Goal: Task Accomplishment & Management: Use online tool/utility

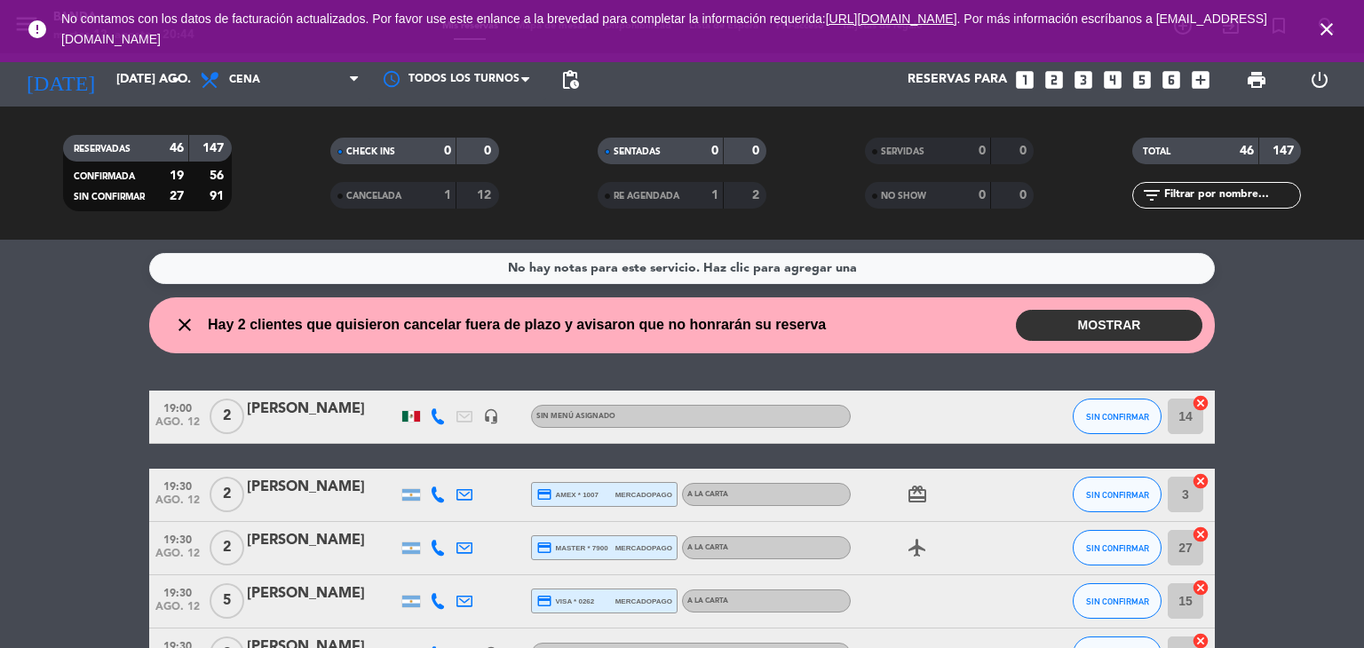
click at [1240, 75] on span "print" at bounding box center [1257, 80] width 36 height 36
click at [1248, 75] on span "print" at bounding box center [1256, 79] width 21 height 21
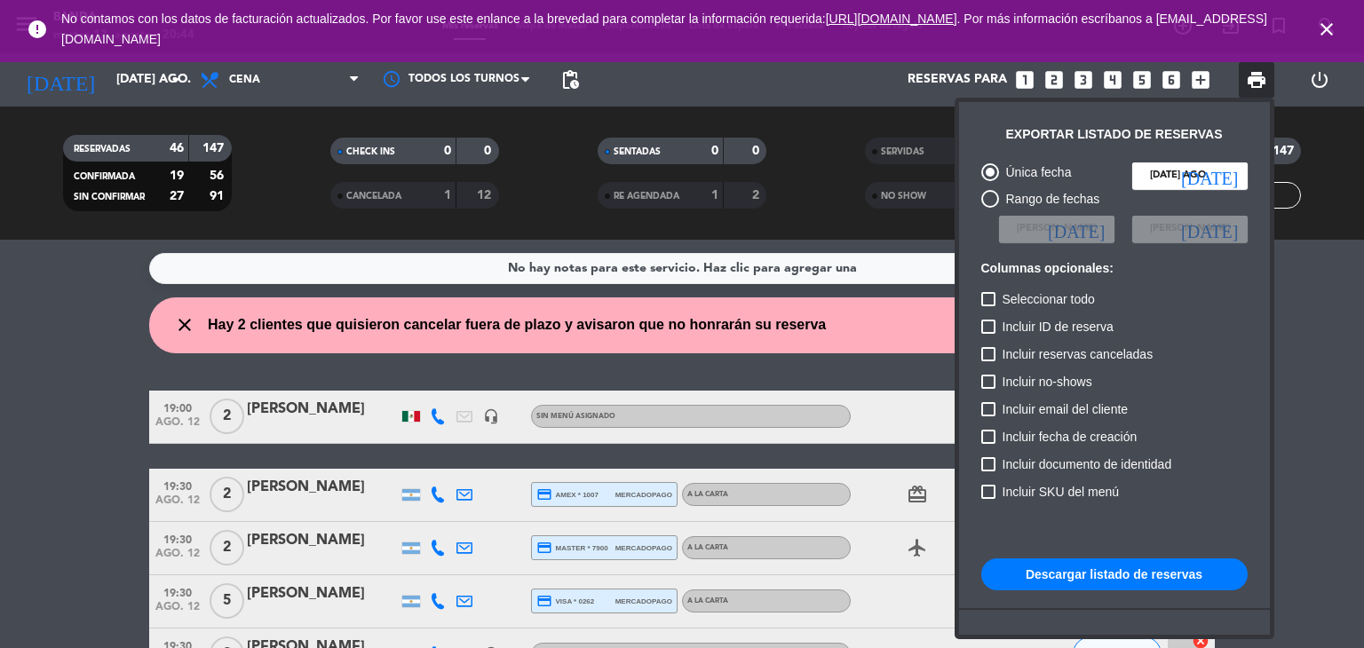
scroll to position [108, 0]
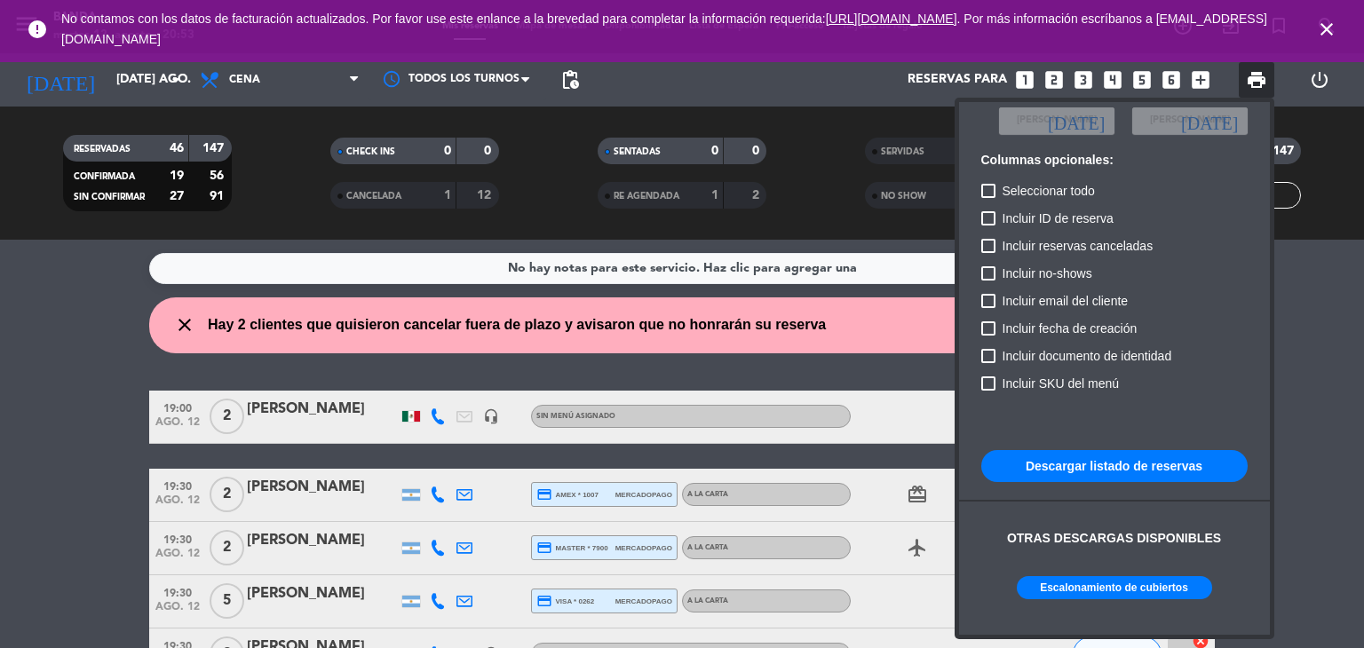
click at [832, 377] on div at bounding box center [682, 324] width 1364 height 648
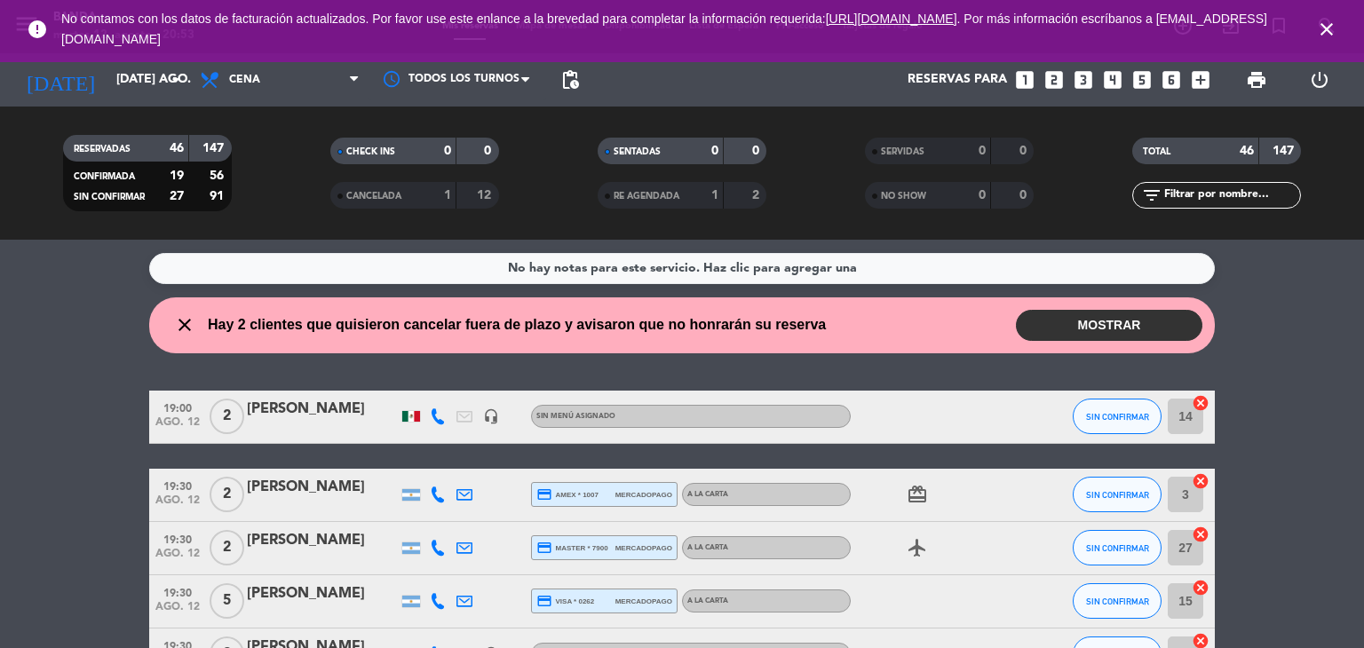
click at [1258, 90] on span "print" at bounding box center [1256, 79] width 21 height 21
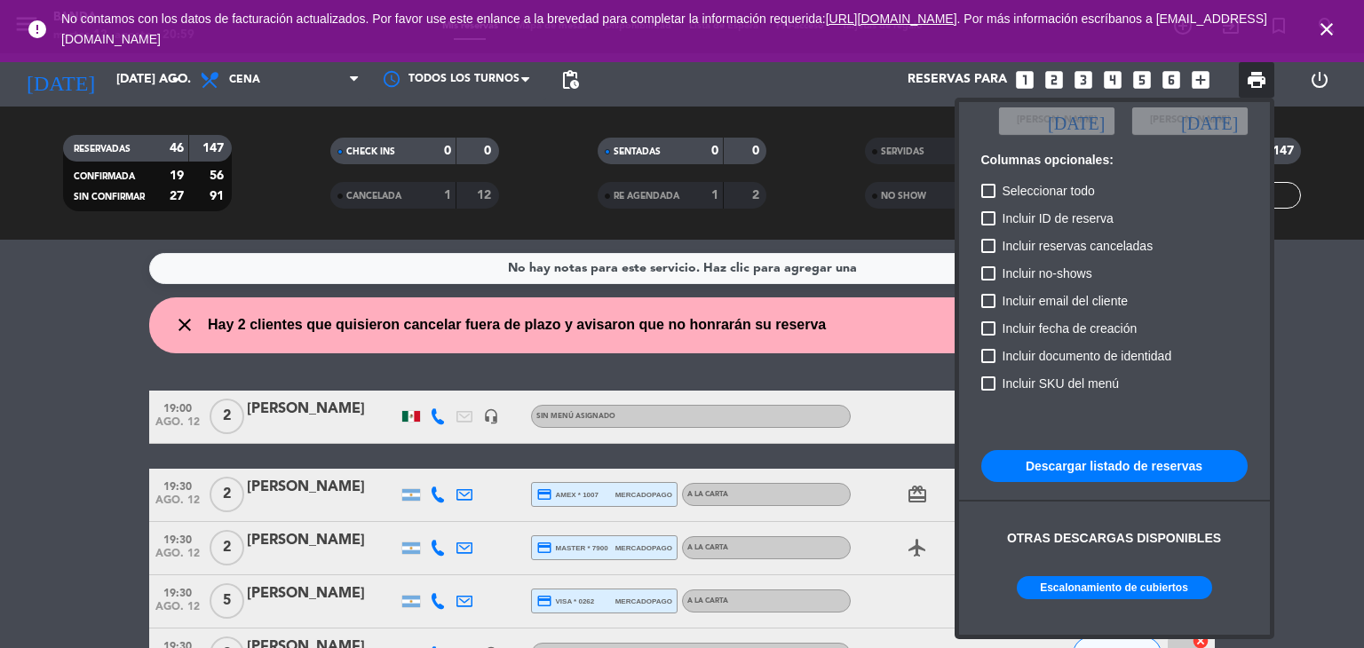
click at [1147, 498] on div "Única fecha [DATE] ago. [DATE] Rango de fechas Elegir Fecha [DATE] Elegir Fecha…" at bounding box center [1115, 333] width 284 height 576
click at [1330, 292] on div at bounding box center [682, 324] width 1364 height 648
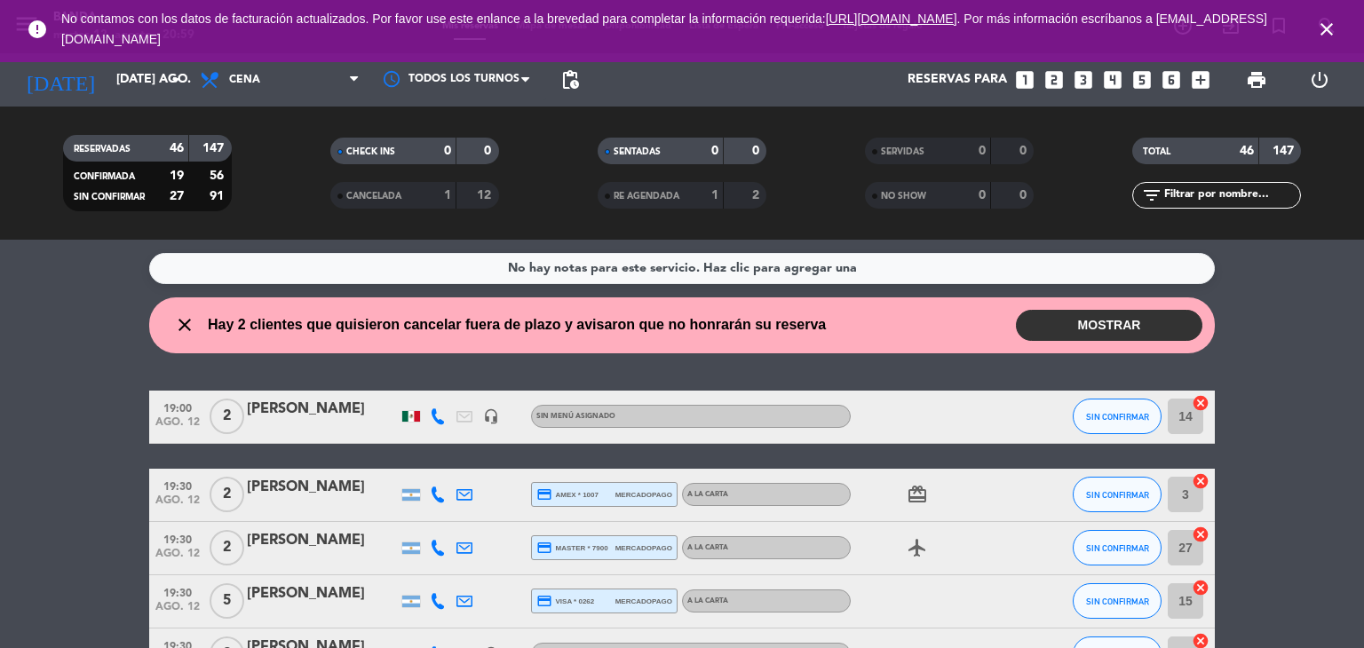
click at [1330, 30] on icon "close" at bounding box center [1326, 29] width 21 height 21
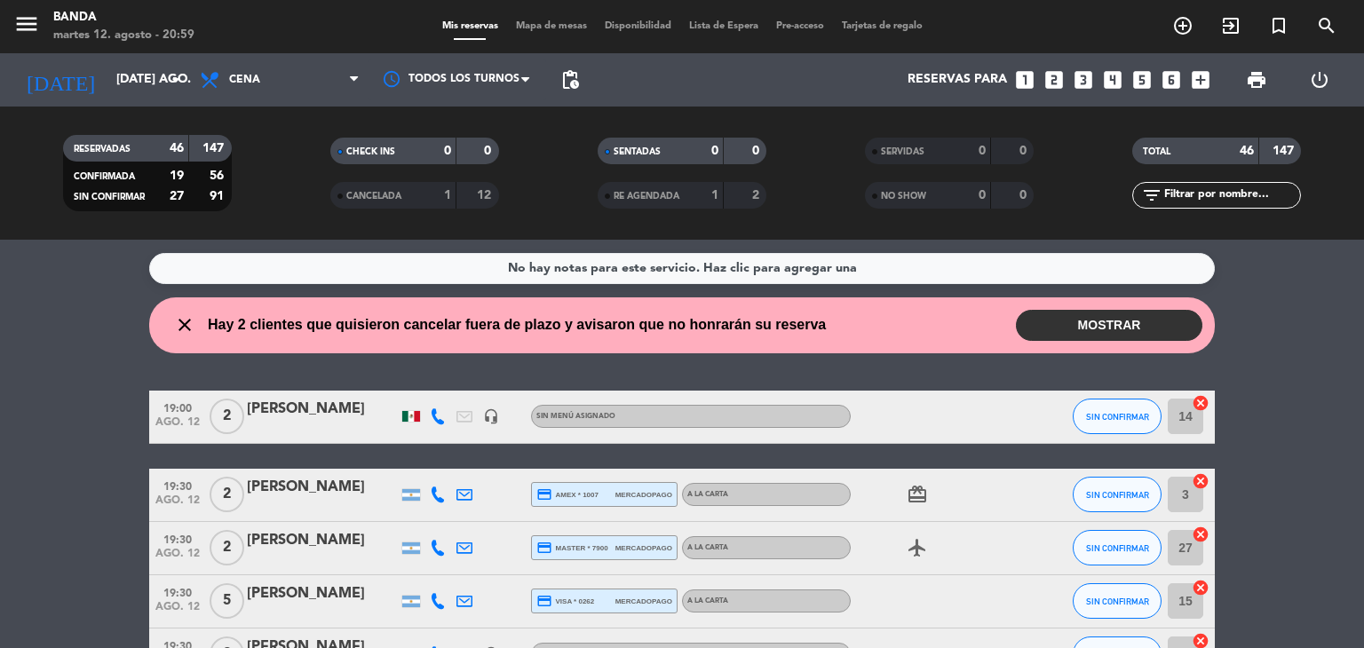
click at [1264, 342] on wont-attend-reservations "close Hay 2 clientes que quisieron cancelar fuera de plazo y avisaron que no ho…" at bounding box center [682, 326] width 1364 height 56
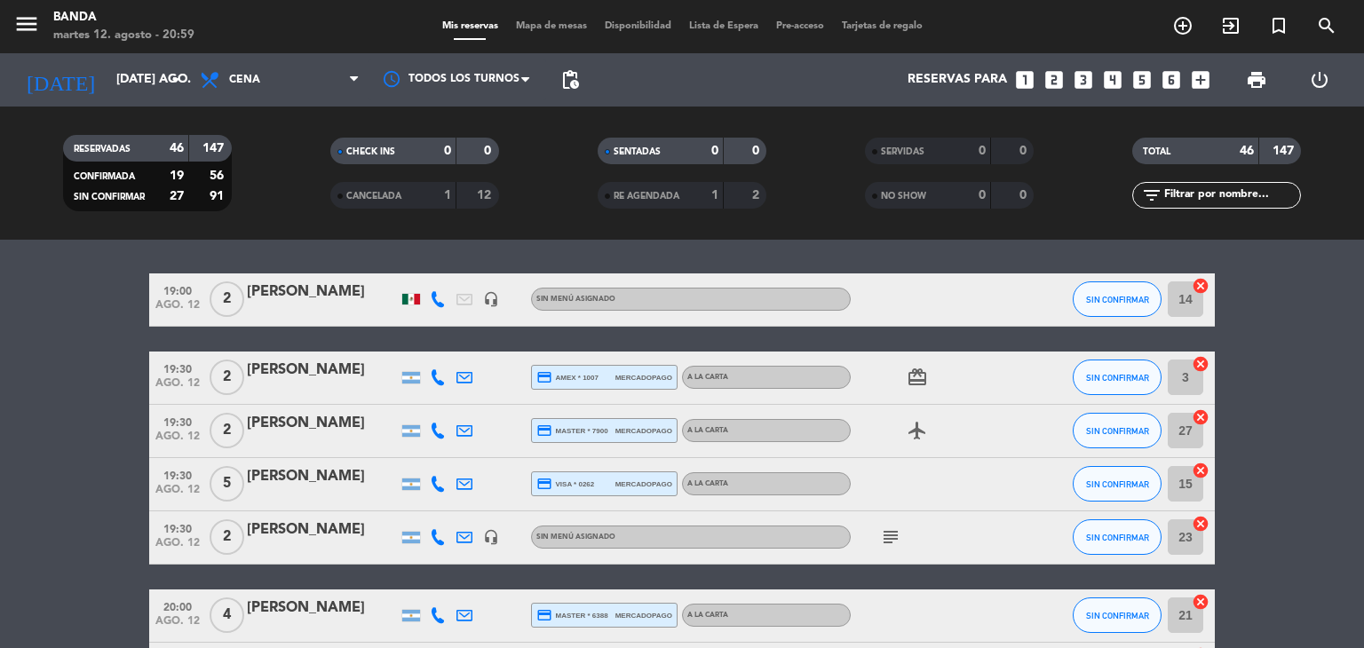
scroll to position [117, 0]
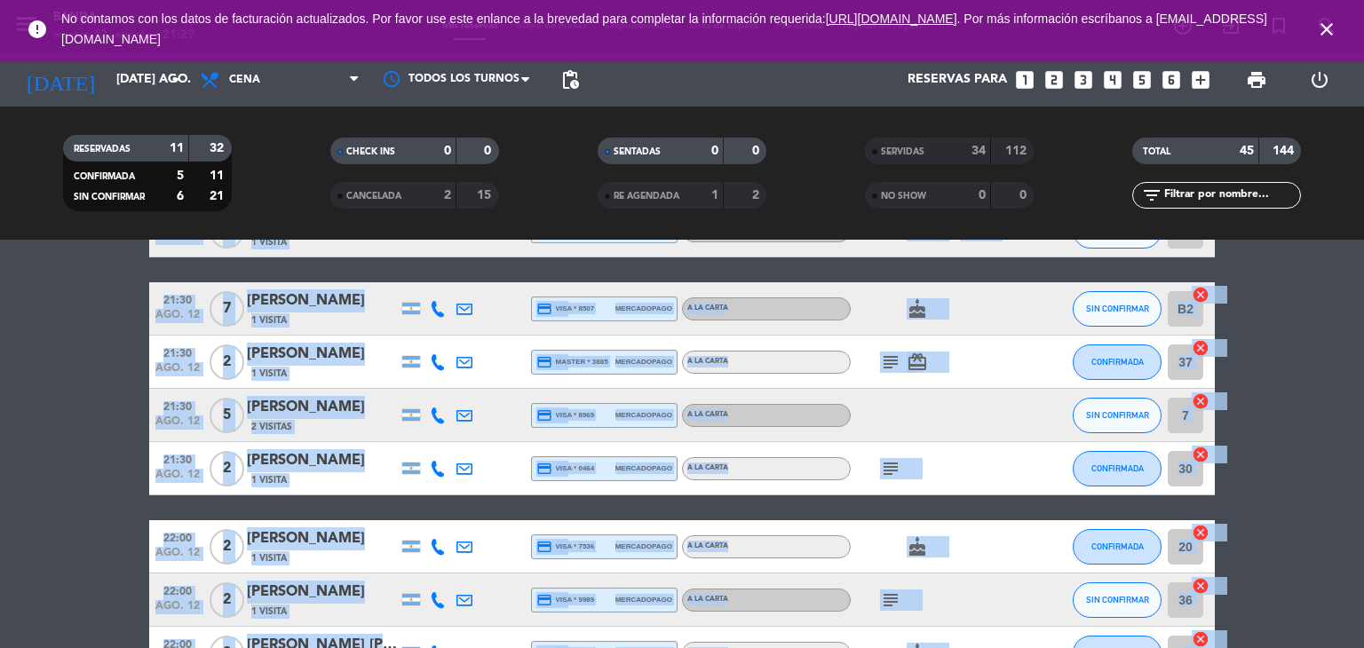
scroll to position [48, 0]
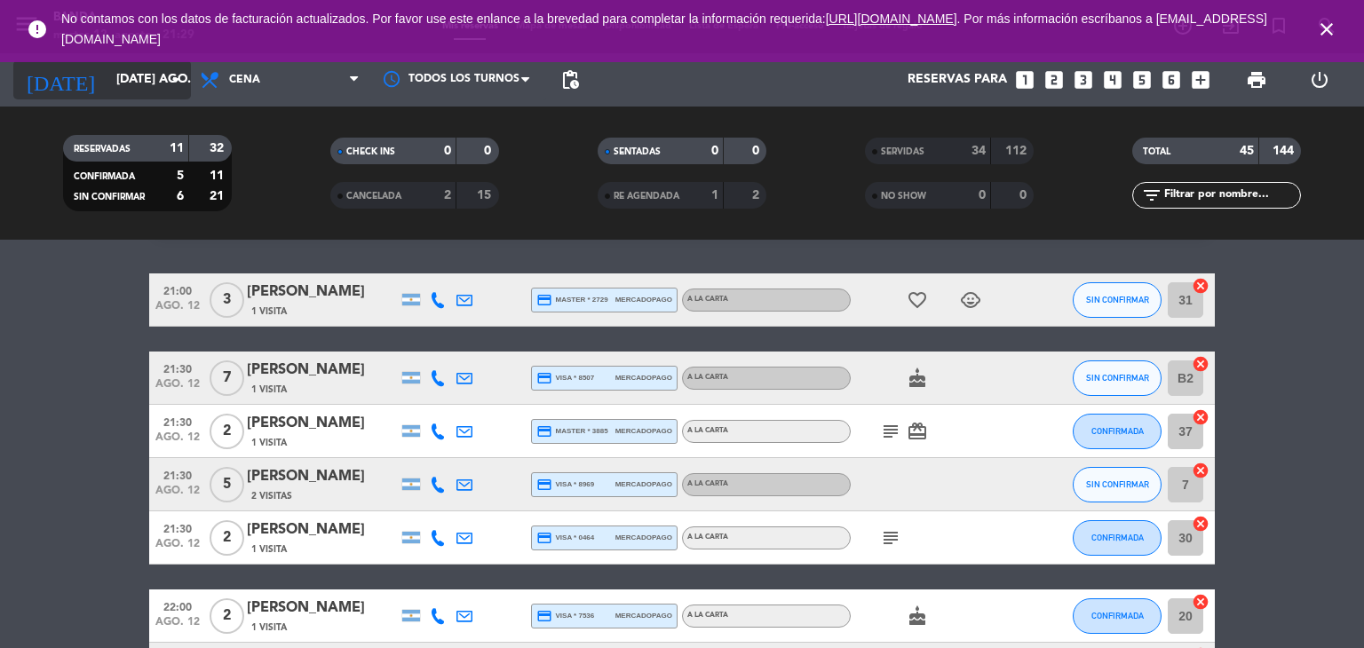
click at [173, 75] on icon "arrow_drop_down" at bounding box center [175, 79] width 21 height 21
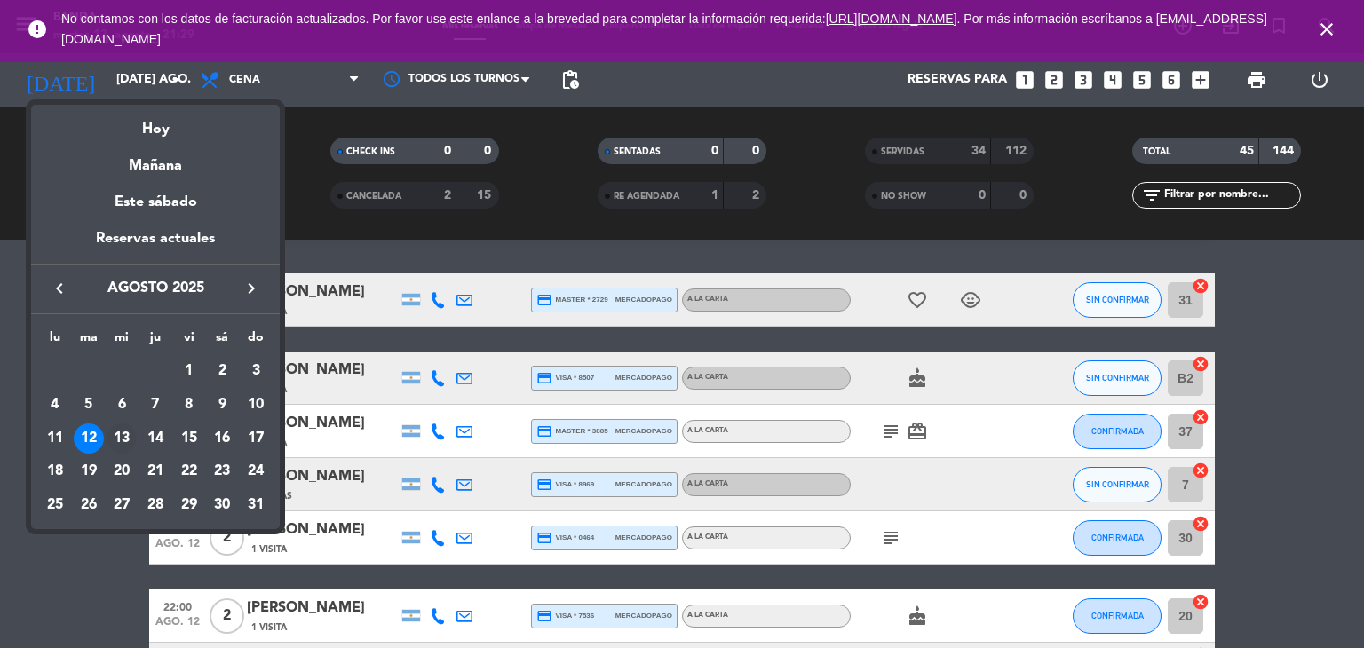
click at [117, 444] on div "13" at bounding box center [122, 439] width 30 height 30
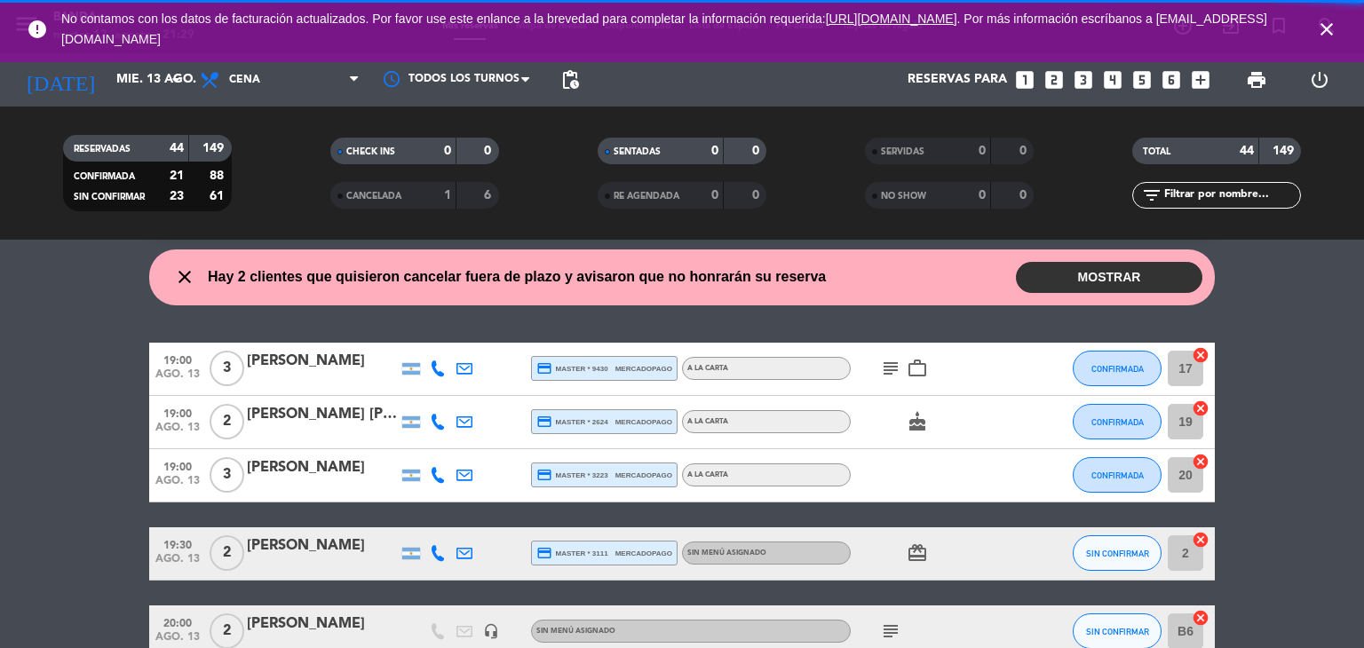
scroll to position [117, 0]
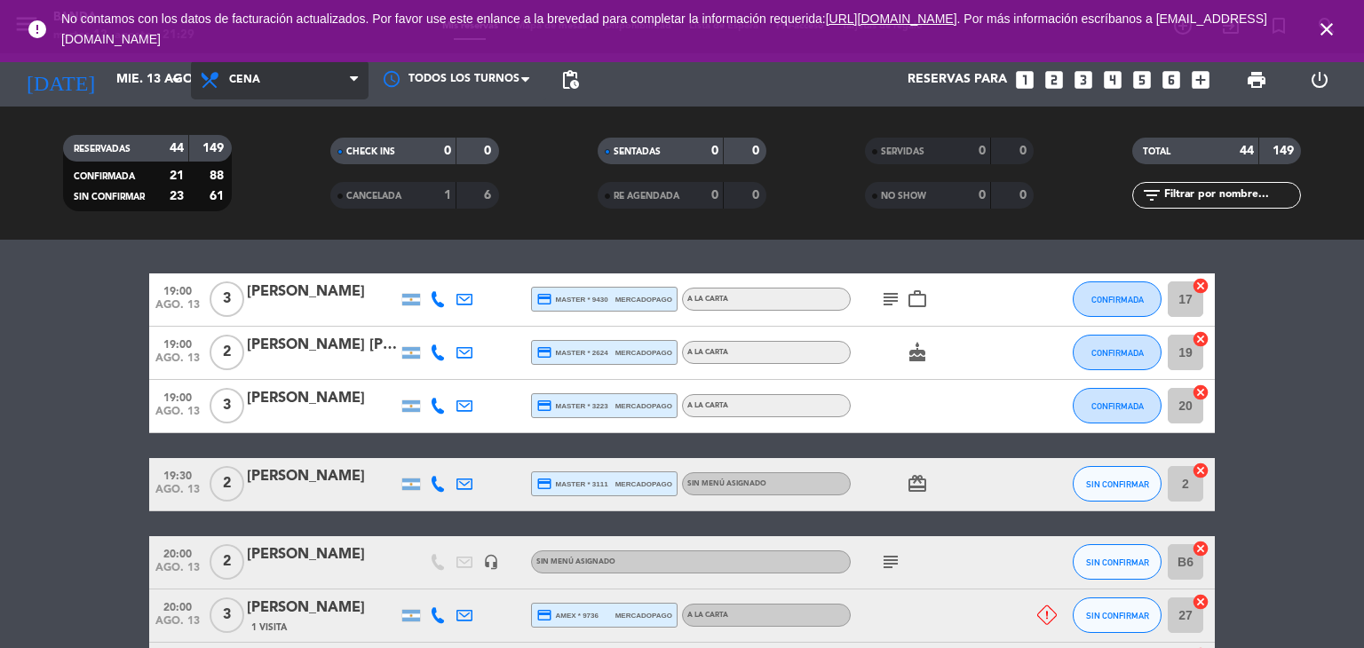
click at [304, 83] on span "Cena" at bounding box center [280, 79] width 178 height 39
click at [304, 156] on div "menu Banda martes 12. agosto - 21:29 Mis reservas Mapa de mesas Disponibilidad …" at bounding box center [682, 120] width 1364 height 240
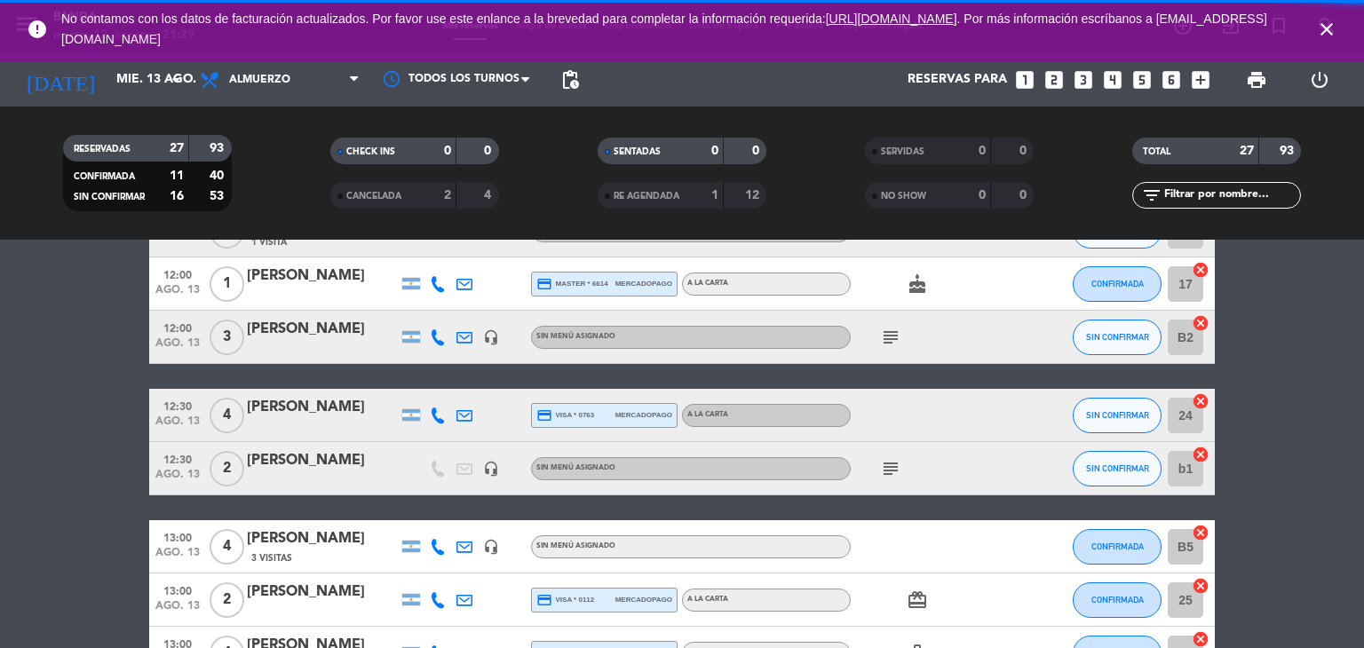
scroll to position [48, 0]
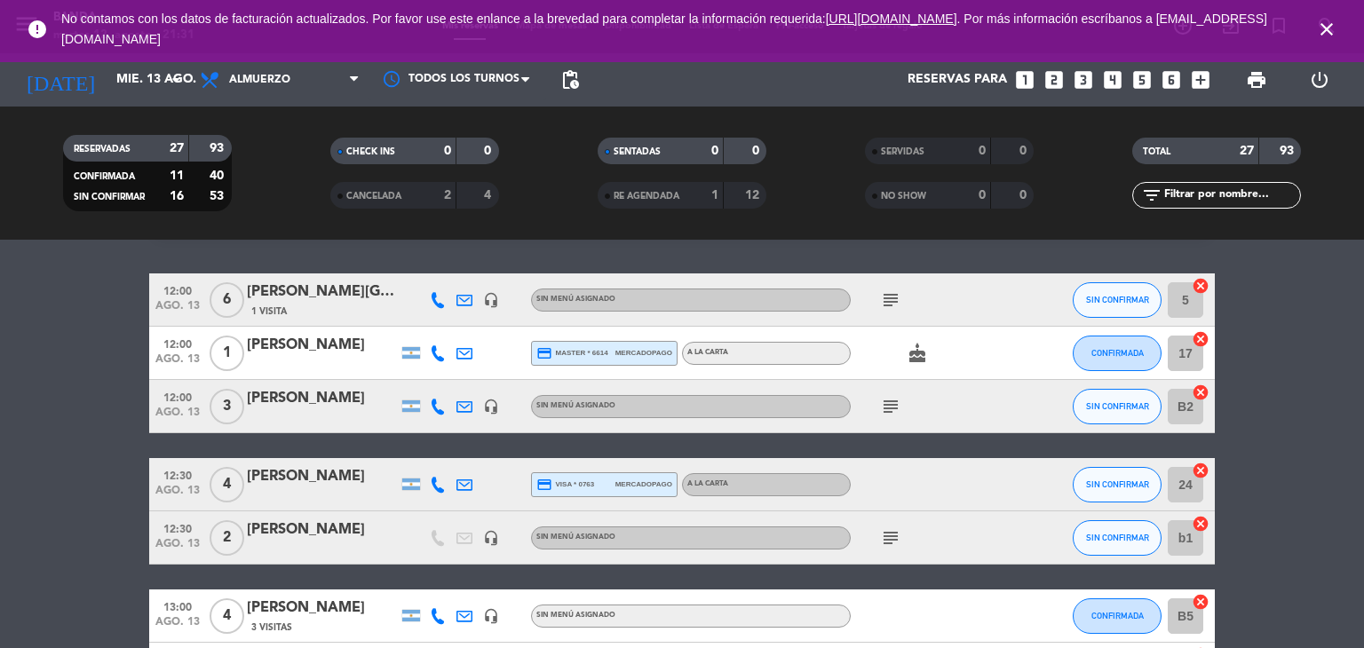
click at [1322, 22] on icon "close" at bounding box center [1326, 29] width 21 height 21
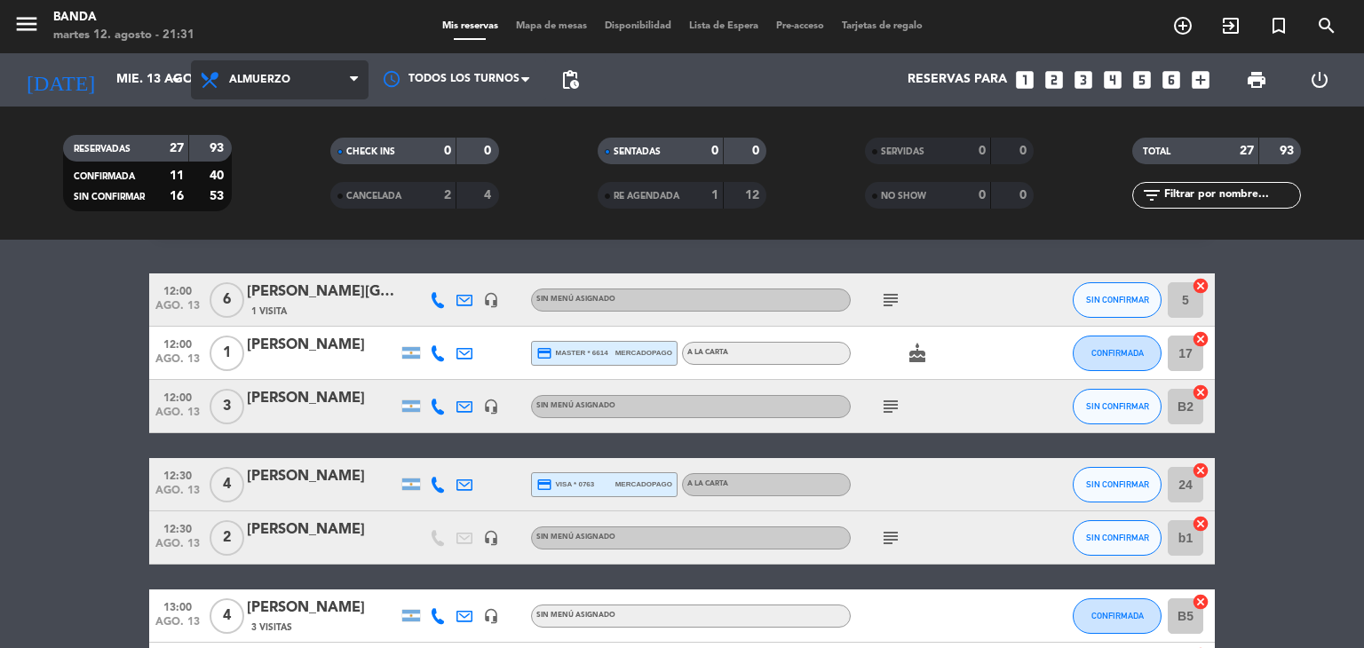
click at [233, 86] on span "Almuerzo" at bounding box center [259, 80] width 61 height 12
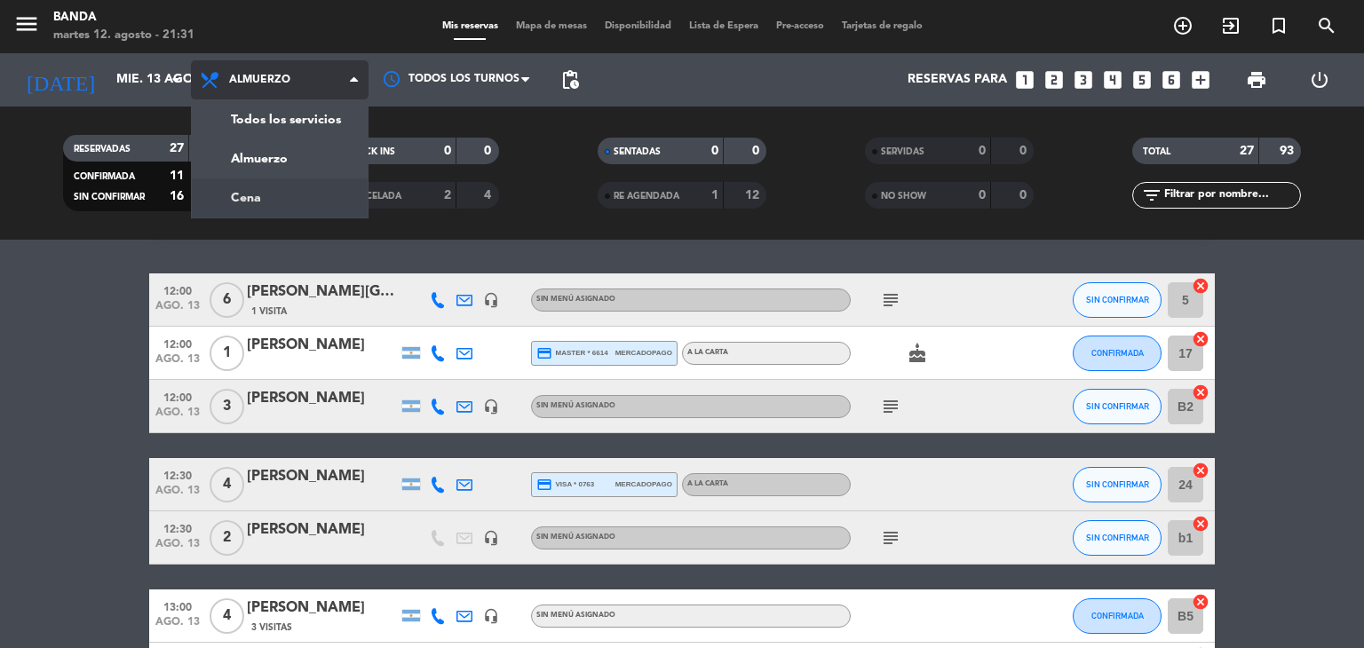
click at [256, 195] on div "menu Banda martes 12. agosto - 21:31 Mis reservas Mapa de mesas Disponibilidad …" at bounding box center [682, 120] width 1364 height 240
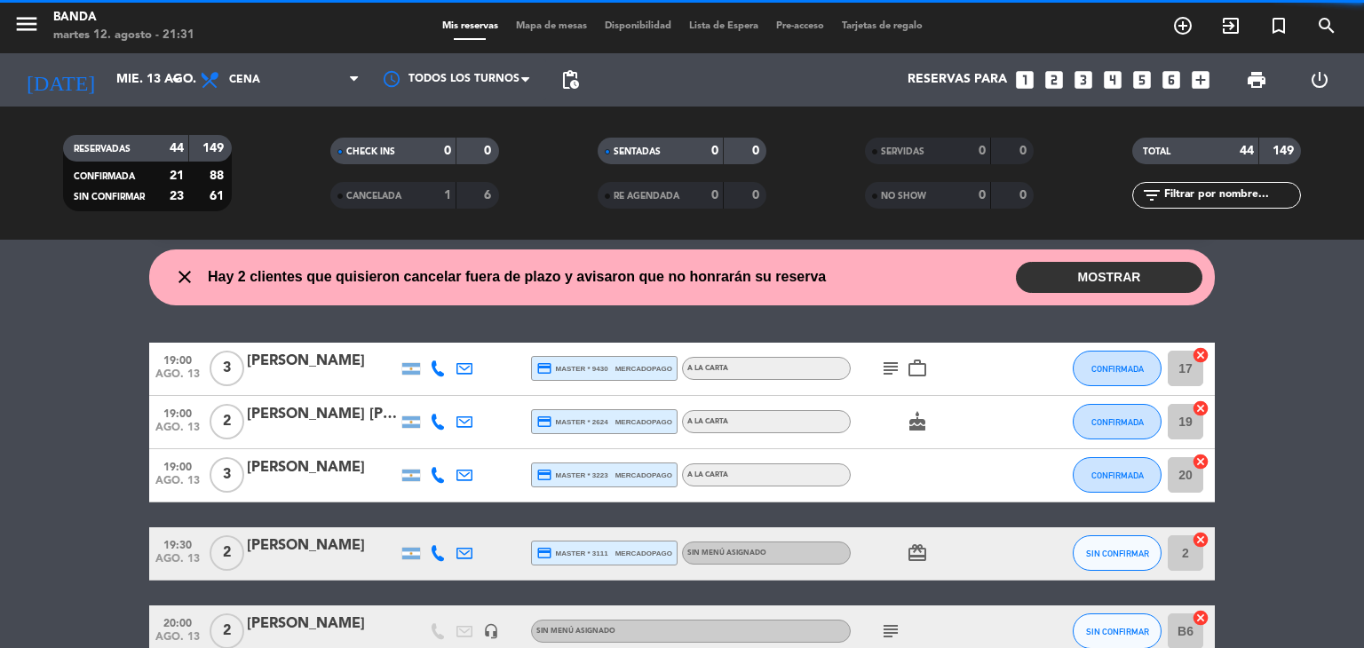
scroll to position [117, 0]
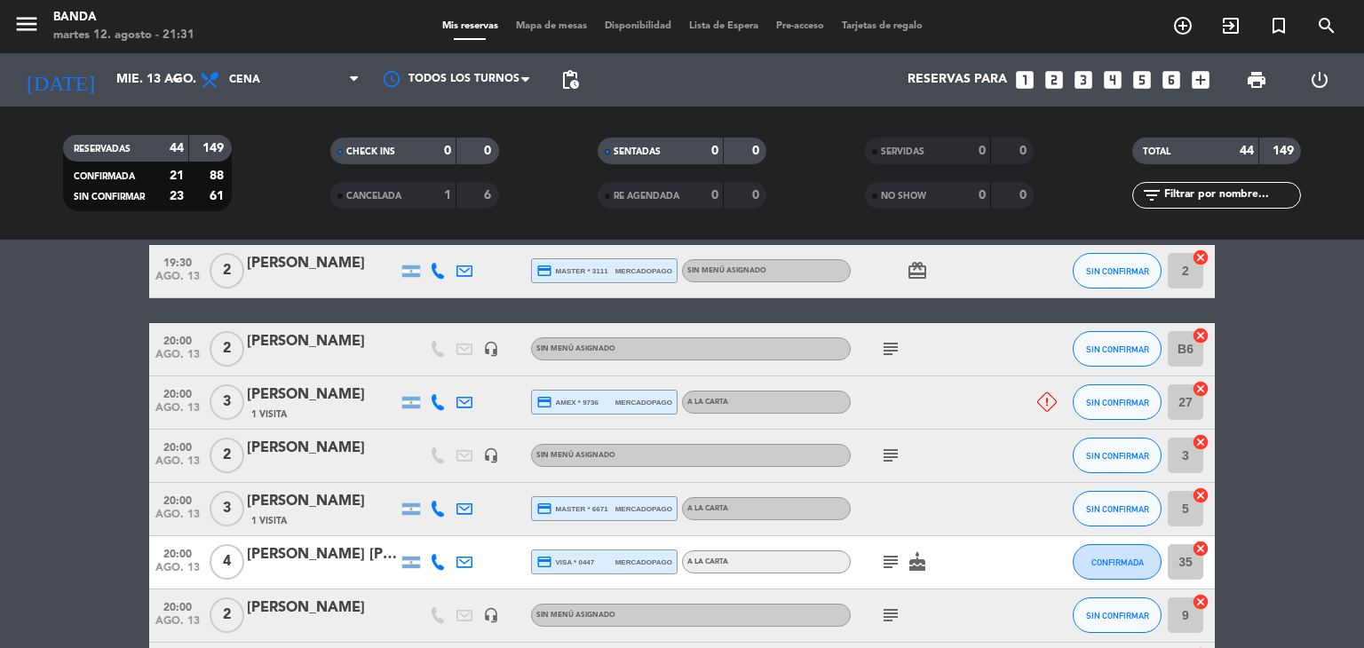
scroll to position [0, 0]
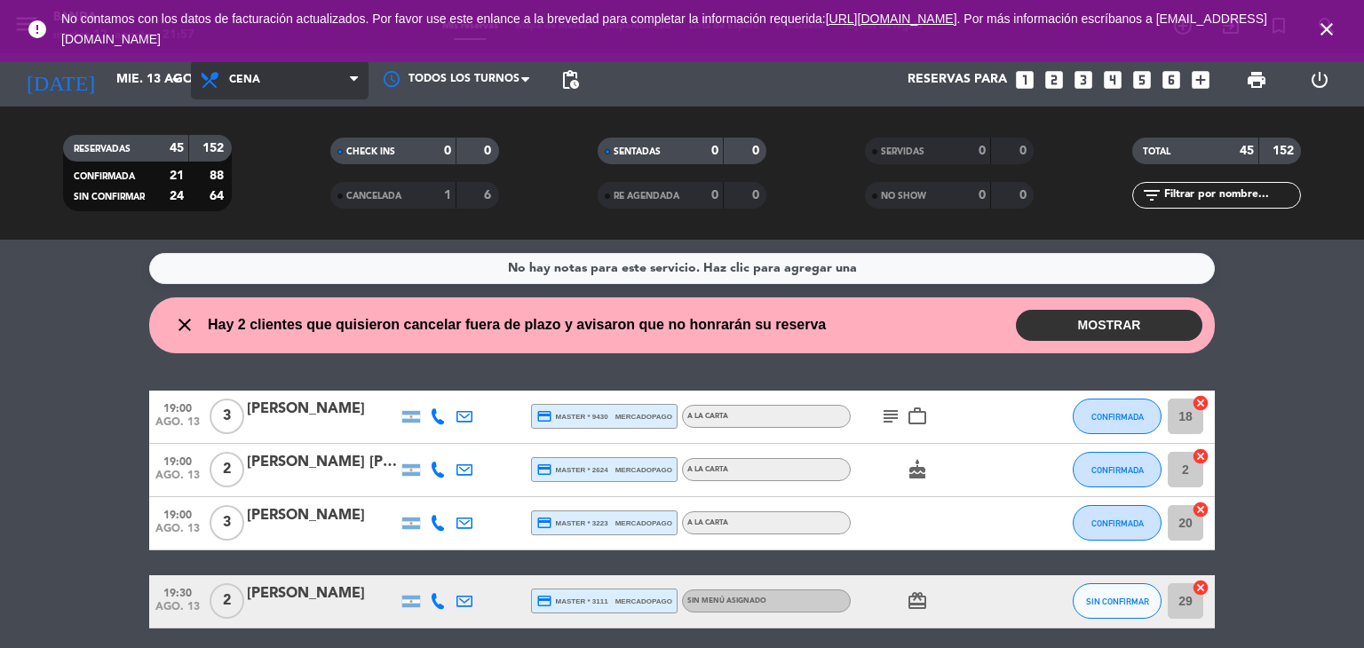
click at [284, 84] on span "Cena" at bounding box center [280, 79] width 178 height 39
click at [312, 168] on div "menu Banda martes 12. agosto - 21:57 Mis reservas Mapa de mesas Disponibilidad …" at bounding box center [682, 120] width 1364 height 240
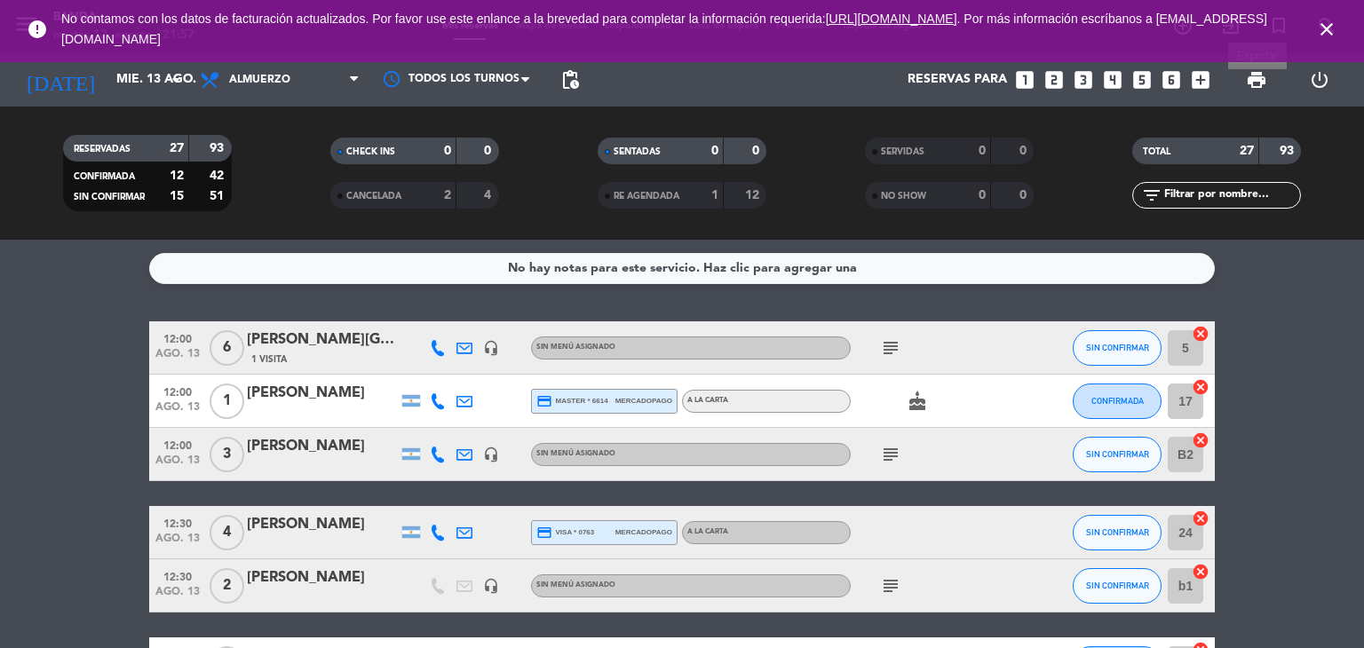
click at [1262, 78] on span "print" at bounding box center [1256, 79] width 21 height 21
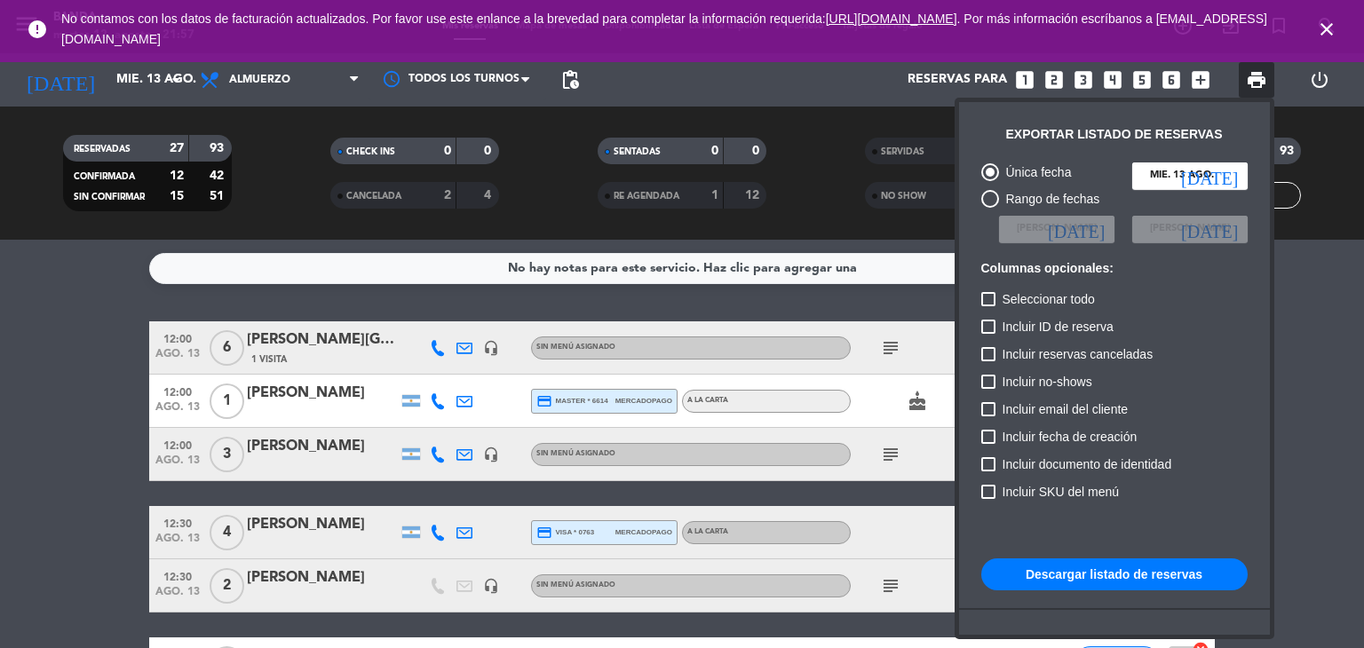
scroll to position [108, 0]
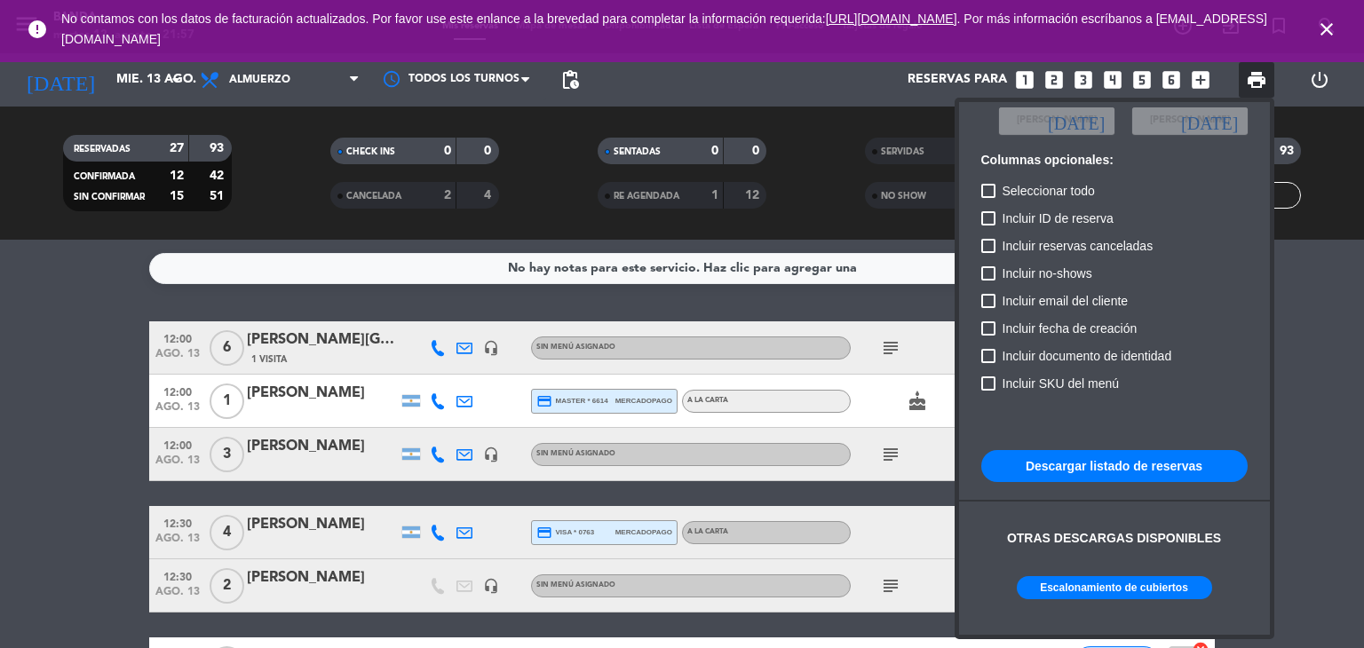
click at [1162, 591] on button "Escalonamiento de cubiertos" at bounding box center [1114, 587] width 195 height 23
click at [140, 75] on div at bounding box center [682, 324] width 1364 height 648
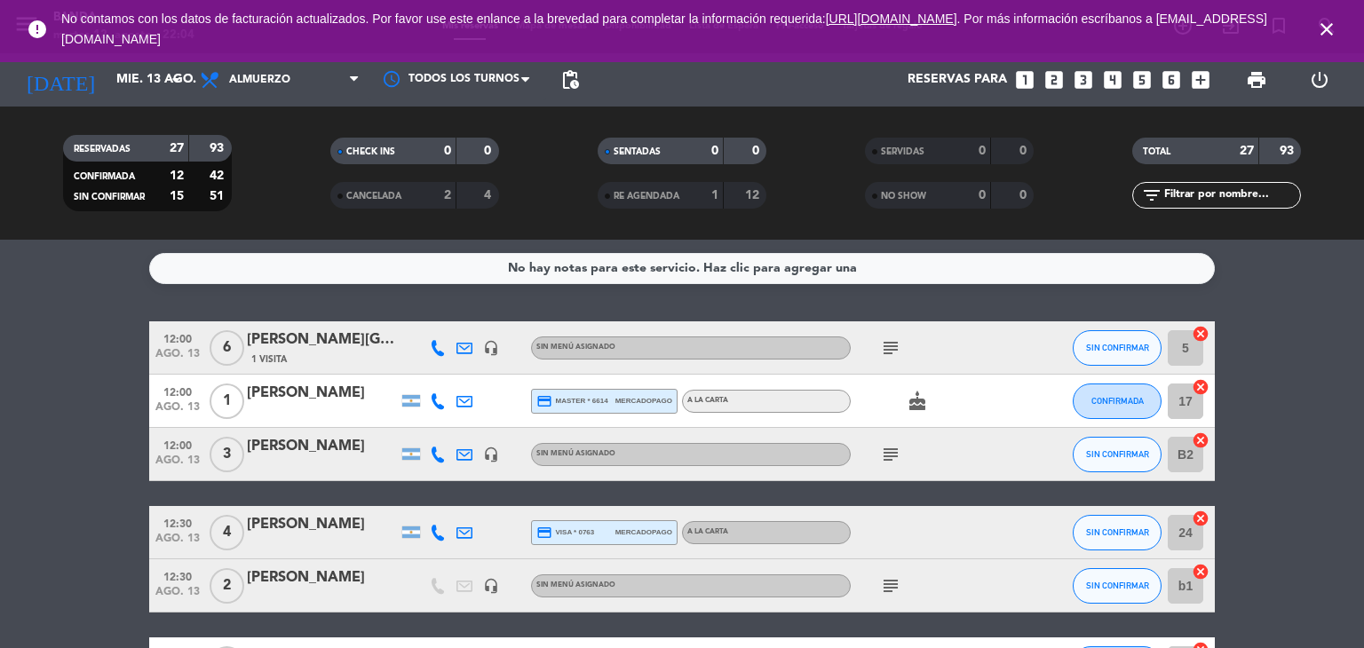
click at [140, 75] on input "mié. 13 ago." at bounding box center [191, 80] width 169 height 32
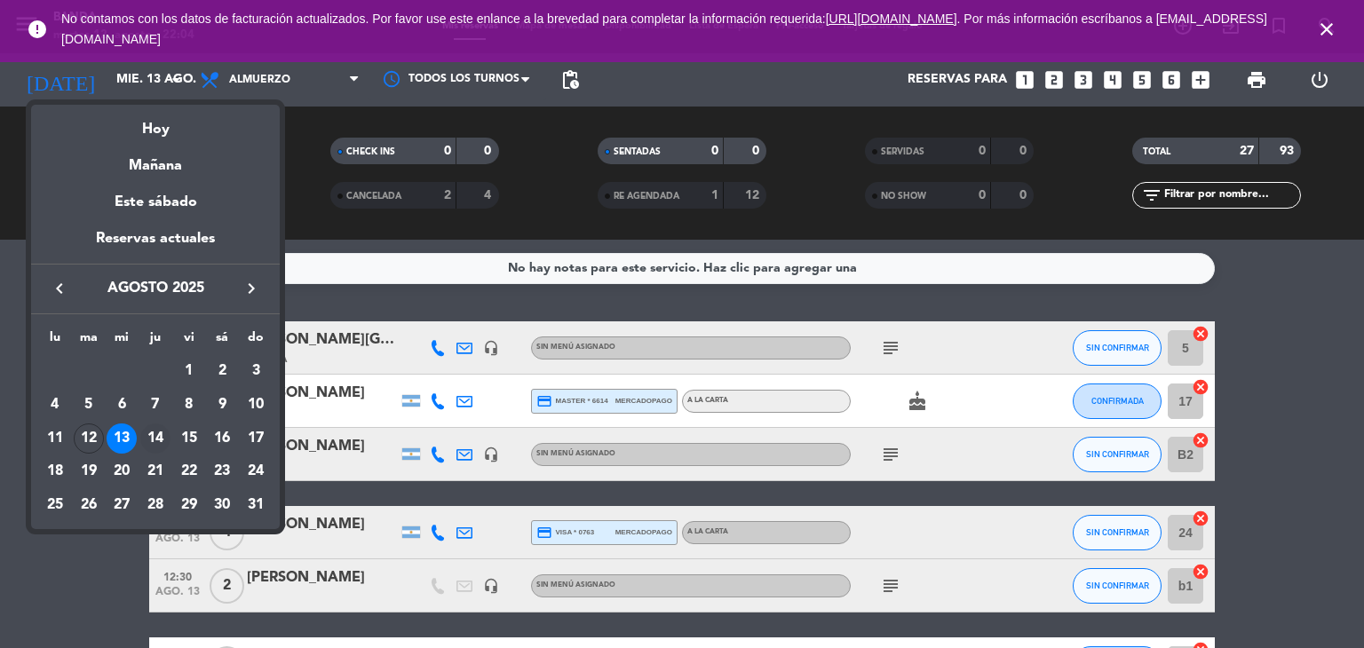
click at [154, 441] on div "14" at bounding box center [155, 439] width 30 height 30
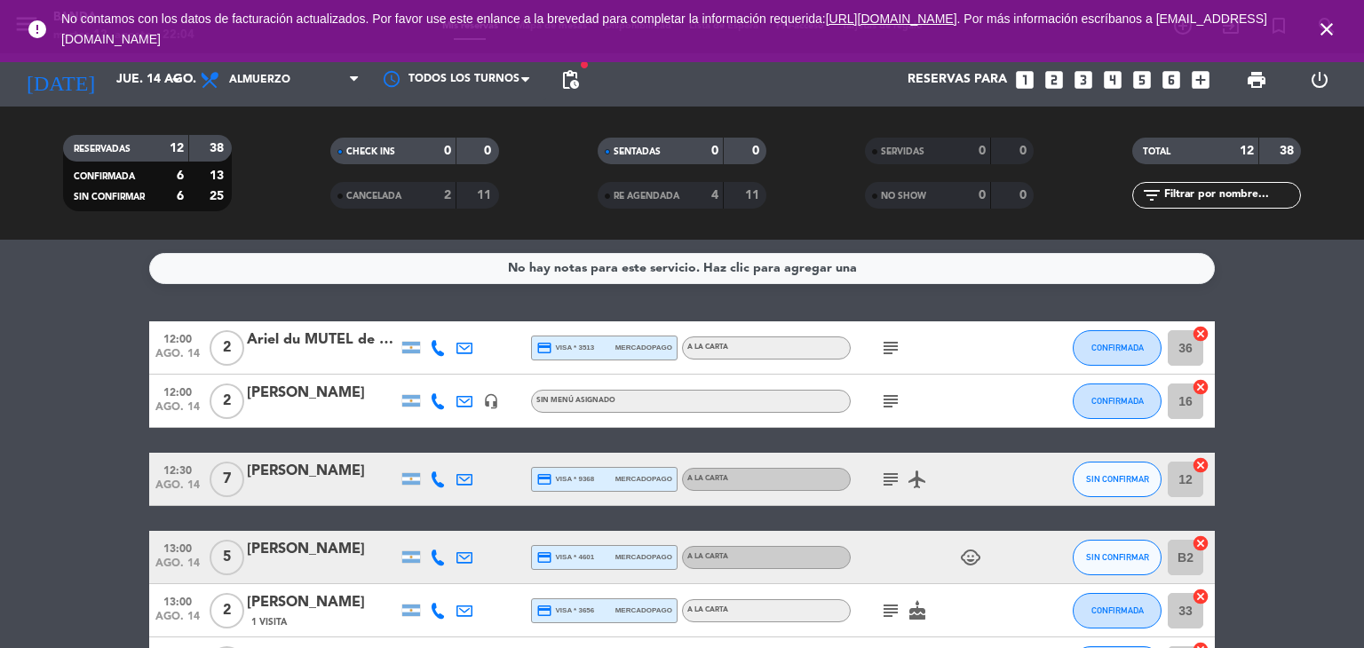
scroll to position [0, 0]
click at [128, 68] on input "jue. 14 ago." at bounding box center [191, 80] width 169 height 32
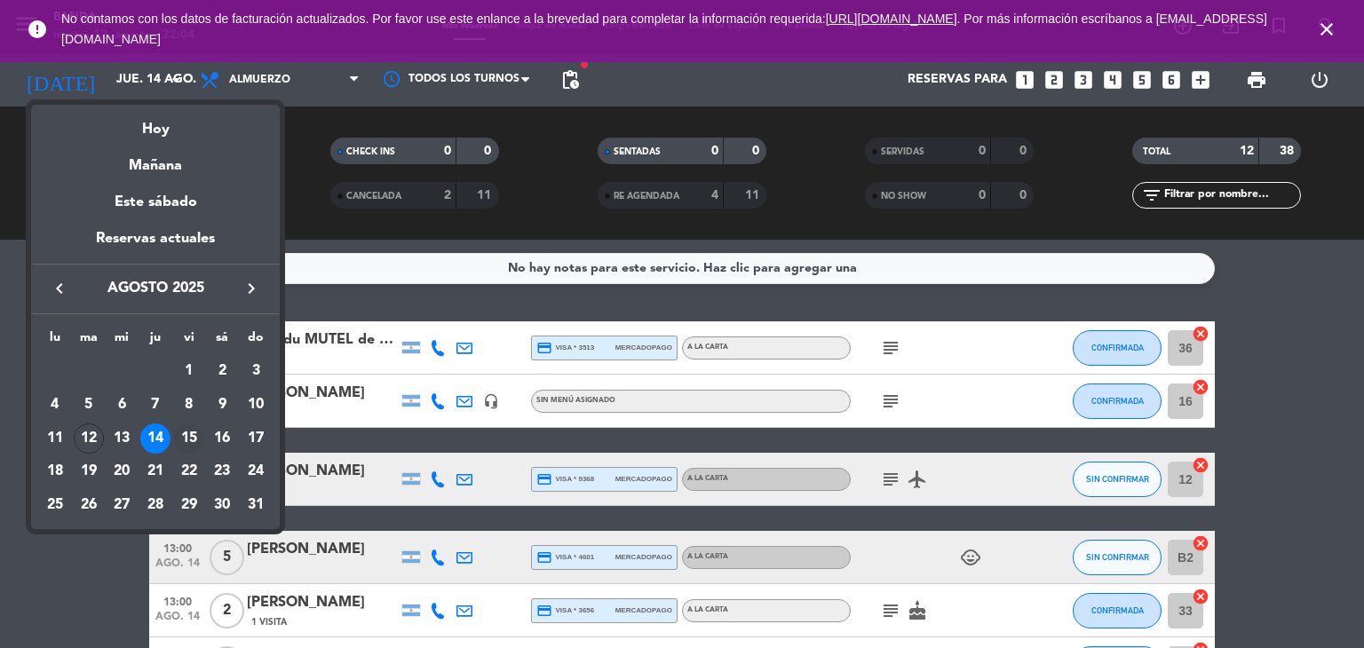
click at [195, 440] on div "15" at bounding box center [189, 439] width 30 height 30
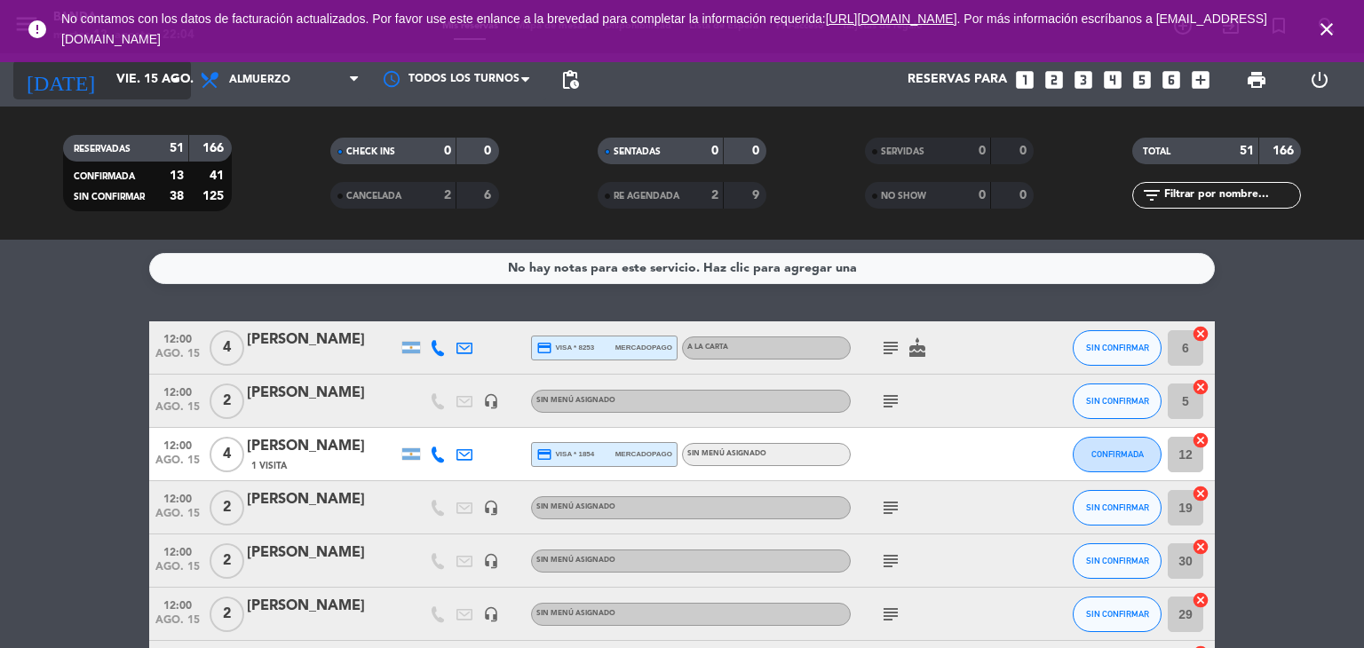
click at [118, 83] on input "vie. 15 ago." at bounding box center [191, 80] width 169 height 32
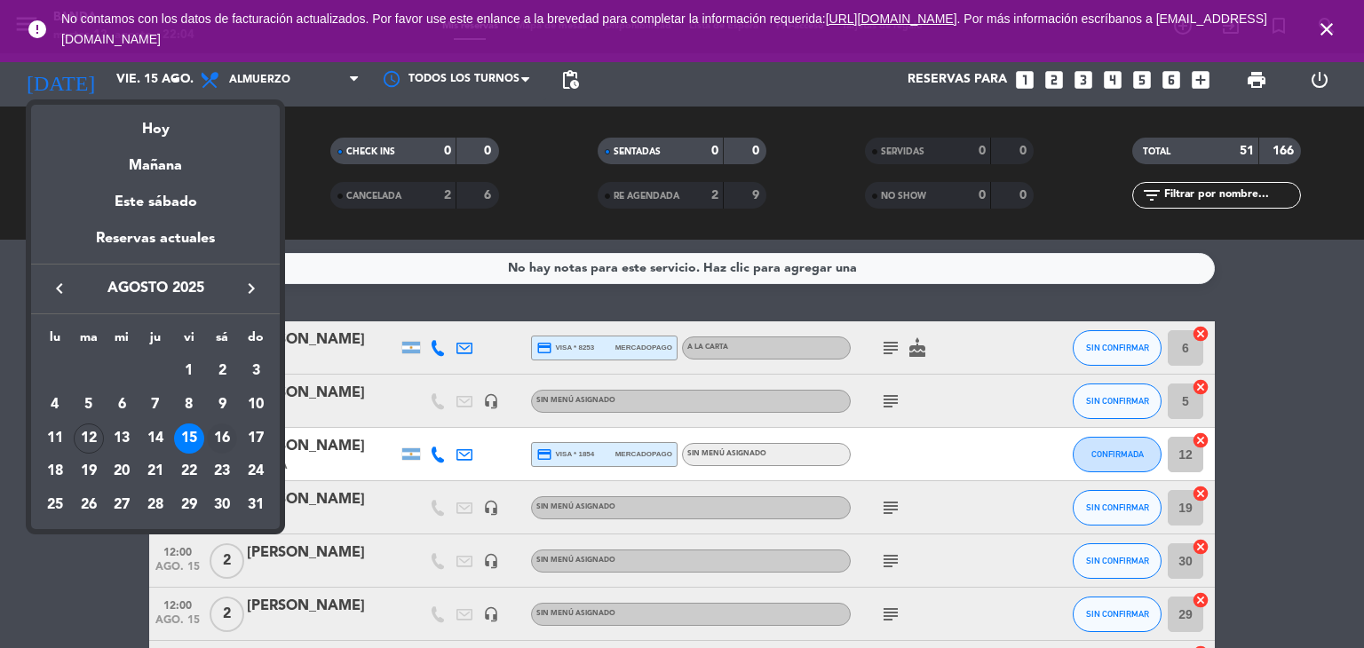
click at [231, 434] on div "16" at bounding box center [222, 439] width 30 height 30
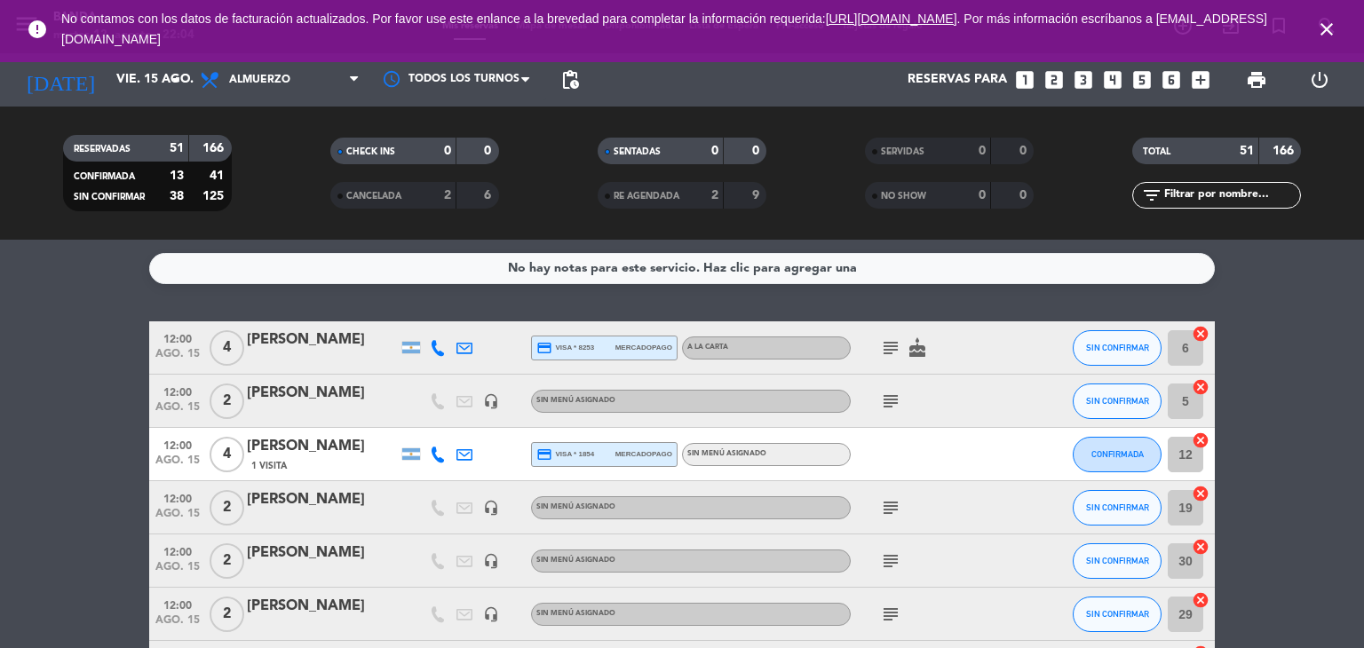
type input "sáb. 16 ago."
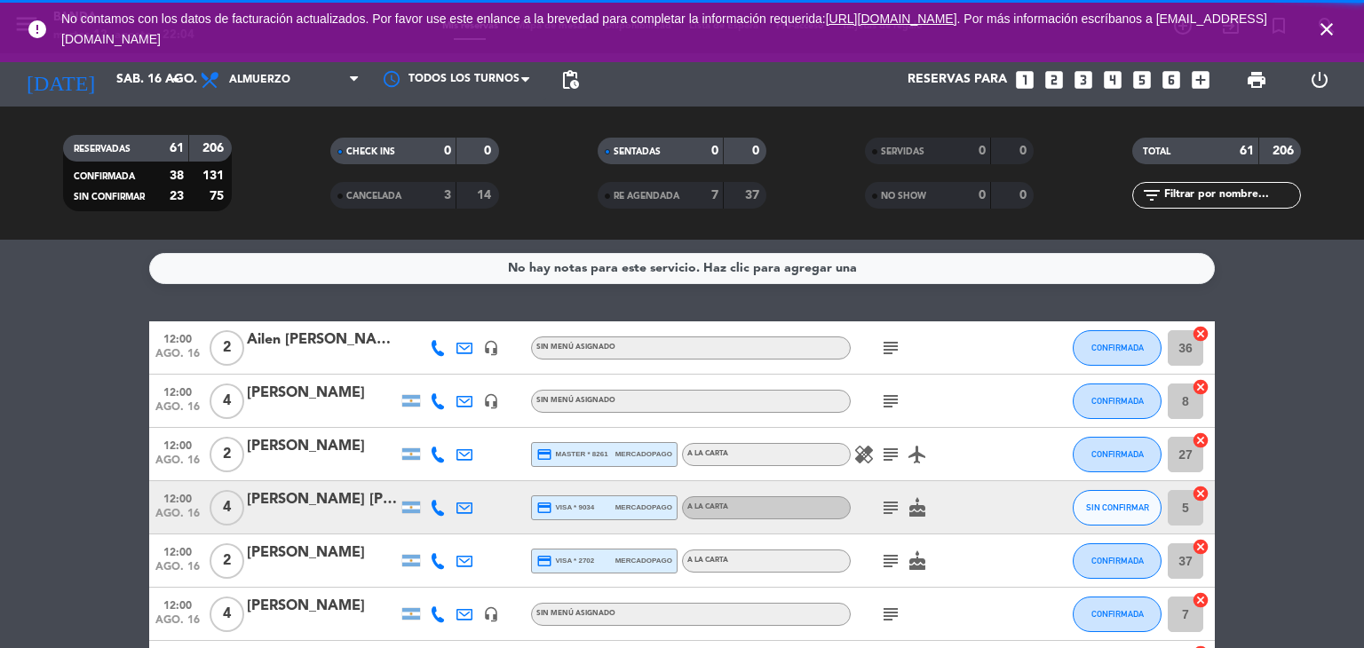
click at [327, 77] on span "Almuerzo" at bounding box center [280, 79] width 178 height 39
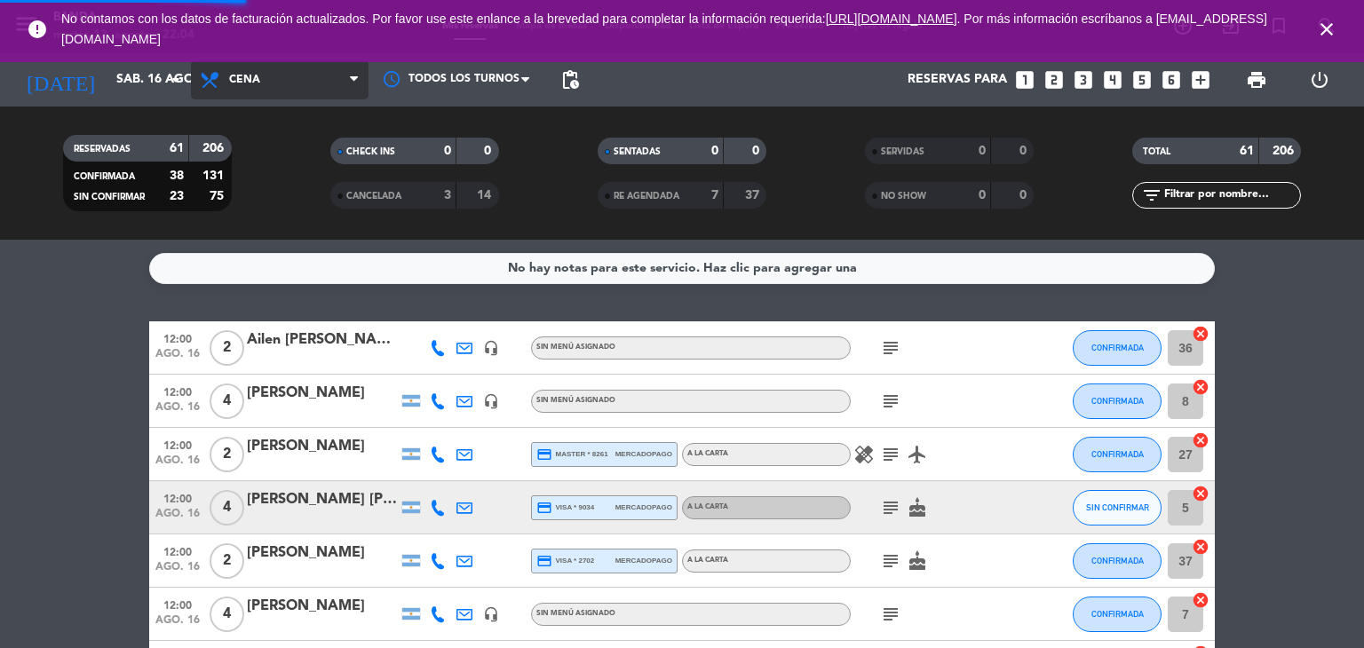
click at [310, 198] on div "menu Banda martes 12. agosto - 22:04 Mis reservas Mapa de mesas Disponibilidad …" at bounding box center [682, 120] width 1364 height 240
